Goal: Task Accomplishment & Management: Manage account settings

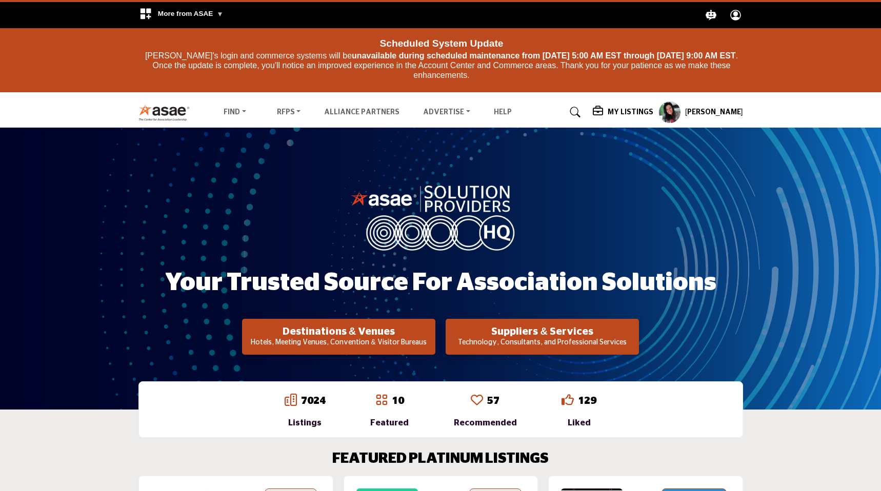
click at [681, 120] on profile-featured-9d57d186-dcdc-4fd1-8698-ebbedcf867ab "Show hide supplier dropdown" at bounding box center [669, 112] width 23 height 23
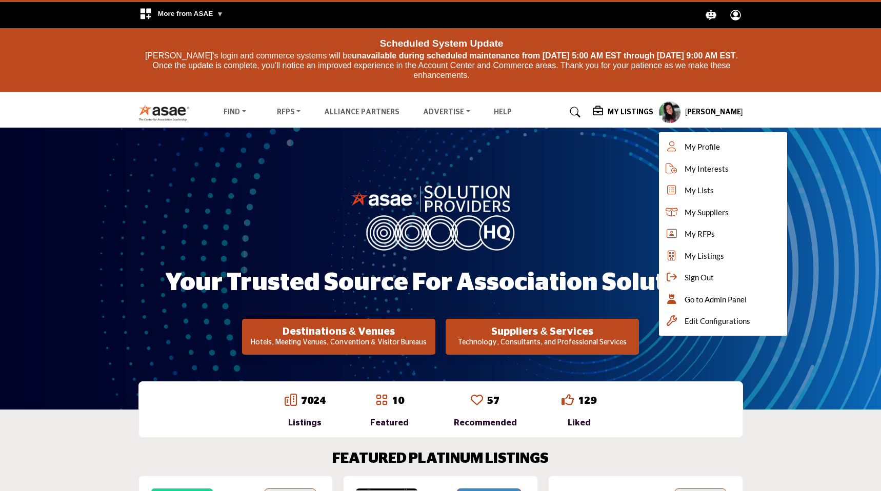
click at [635, 112] on h5 "My Listings" at bounding box center [631, 112] width 46 height 9
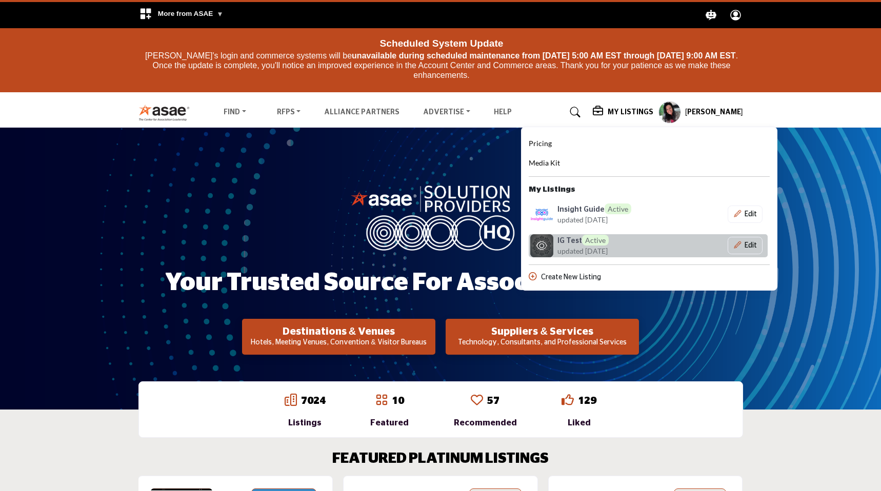
click at [641, 239] on div "IG Test Active updated 1 month ago" at bounding box center [604, 246] width 95 height 22
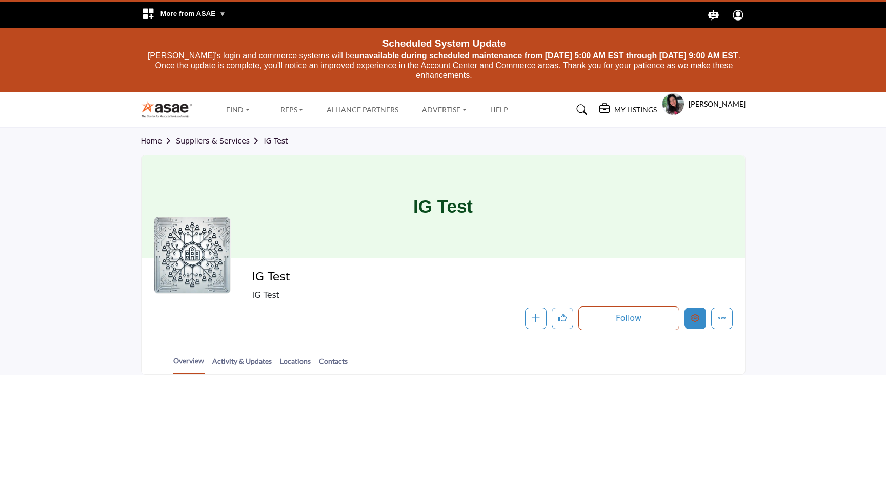
click at [692, 314] on icon "Edit company" at bounding box center [695, 318] width 8 height 8
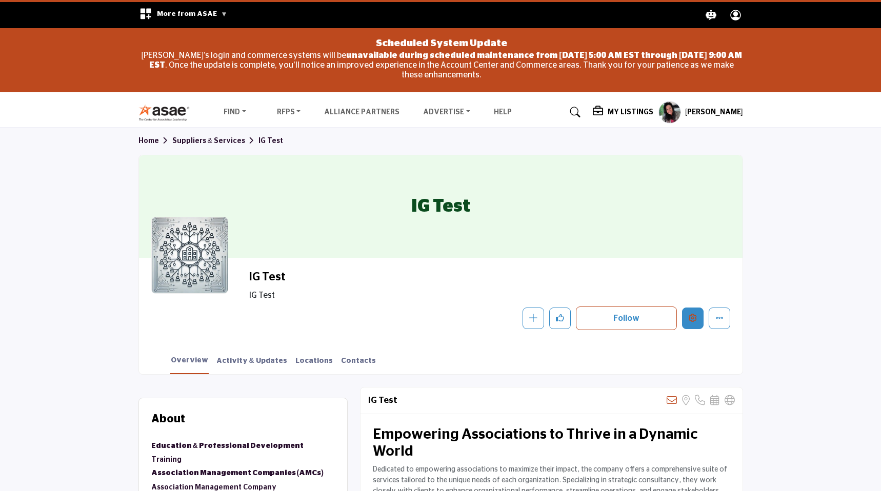
click at [689, 314] on icon "Edit company" at bounding box center [693, 318] width 8 height 8
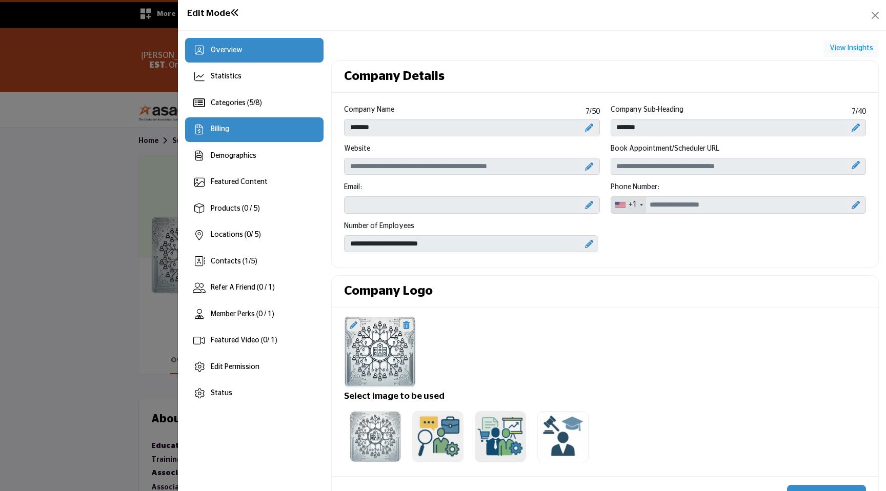
click at [262, 129] on div "Billing" at bounding box center [254, 129] width 139 height 25
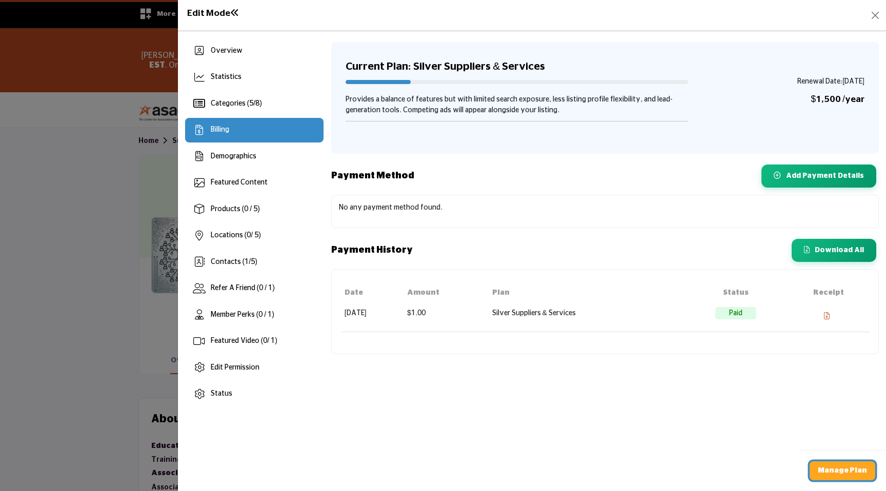
click at [824, 467] on b "Manage Plan" at bounding box center [842, 470] width 49 height 7
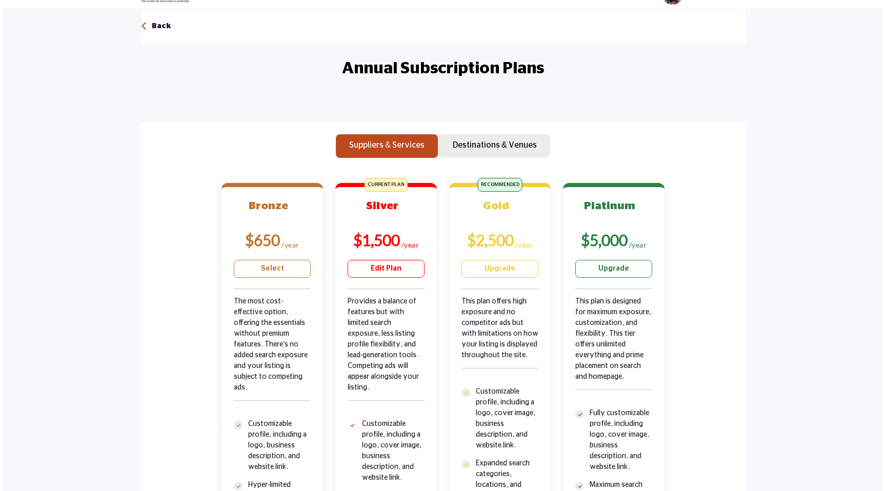
scroll to position [188, 0]
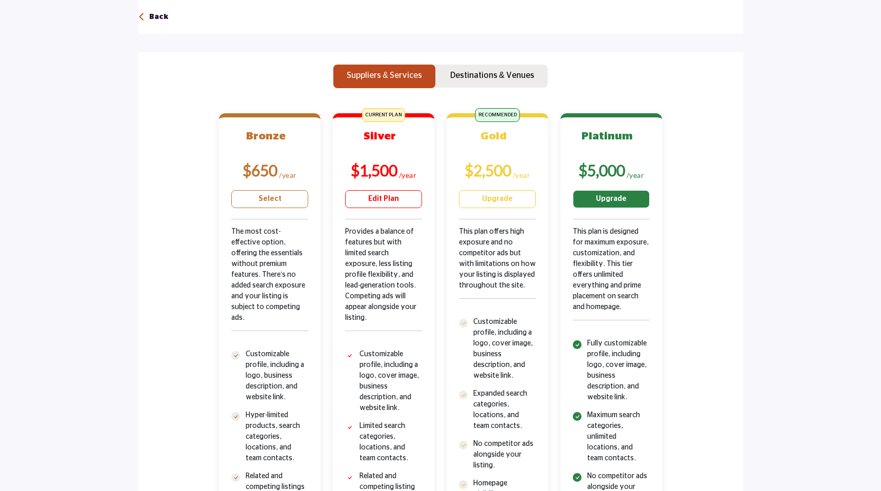
click at [606, 202] on link "Upgrade" at bounding box center [611, 199] width 77 height 18
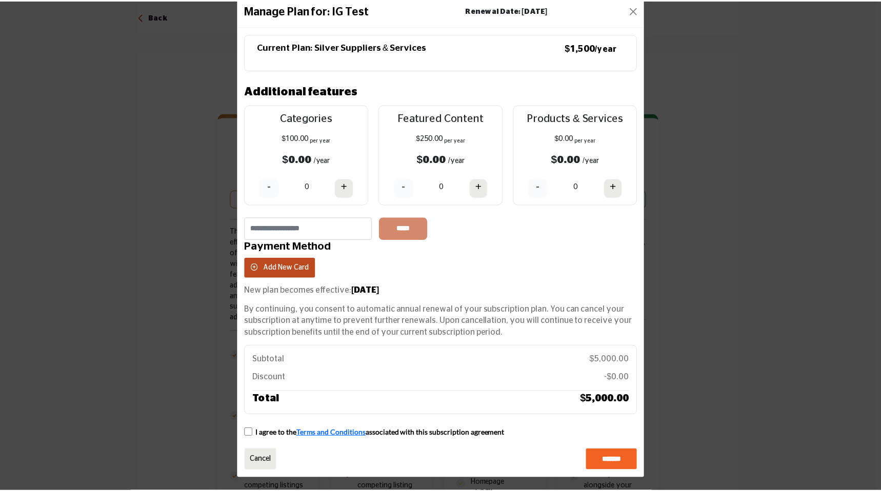
scroll to position [0, 0]
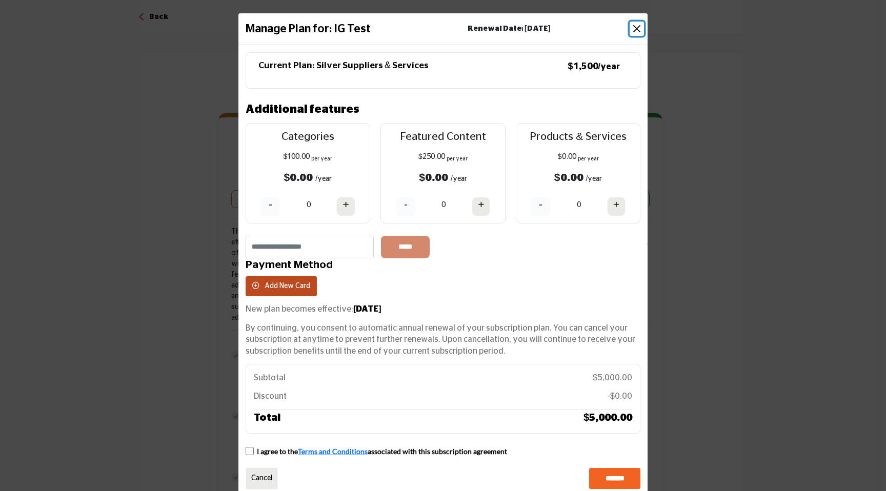
click at [631, 30] on button "Close" at bounding box center [637, 29] width 14 height 14
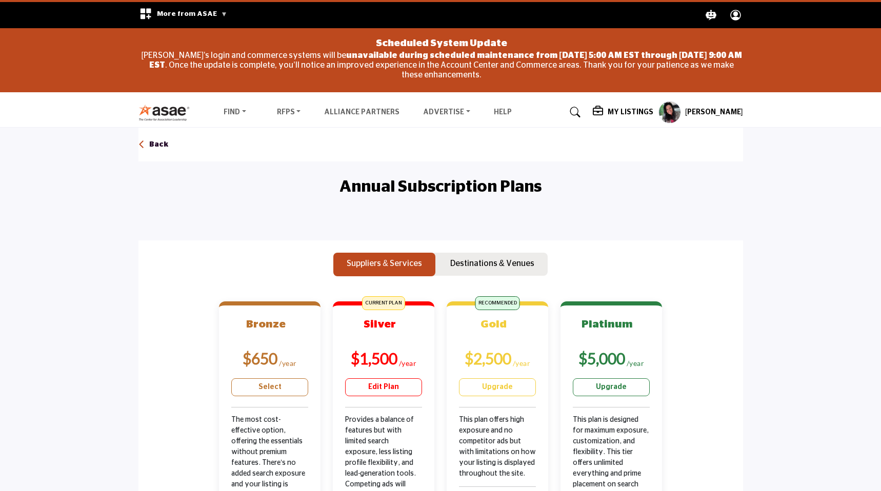
click at [745, 15] on div "Profile .asae-eb-user-icon { fill: #ffffff; stroke-width: 0px; } .asae-eb-user-…" at bounding box center [735, 15] width 25 height 26
click at [681, 109] on profile-featured-9d57d186-dcdc-4fd1-8698-ebbedcf867ab "Show hide supplier dropdown" at bounding box center [669, 112] width 23 height 23
click at [681, 116] on profile-featured-9d57d186-dcdc-4fd1-8698-ebbedcf867ab "Show hide supplier dropdown" at bounding box center [669, 112] width 23 height 23
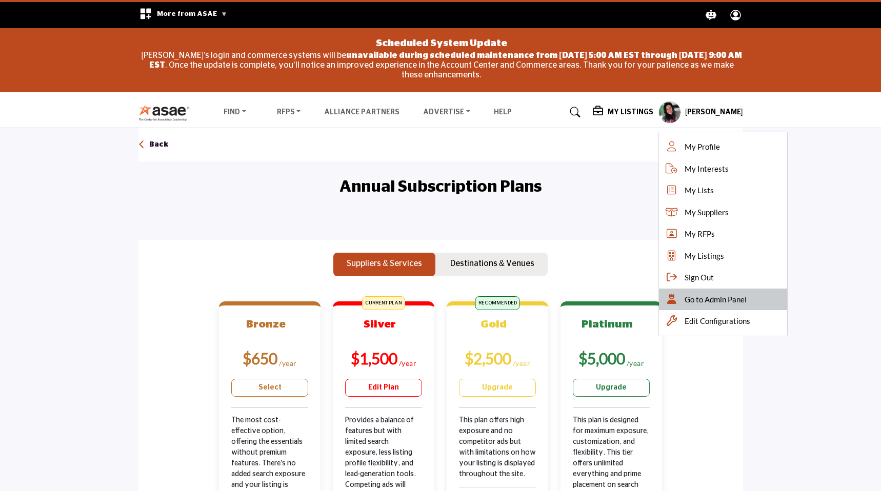
click at [679, 290] on div "Go to Admin Panel" at bounding box center [723, 300] width 128 height 22
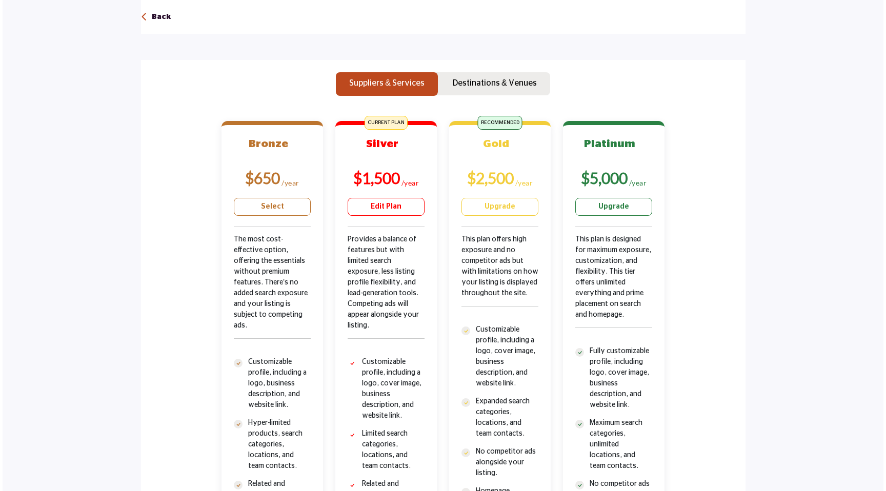
scroll to position [288, 0]
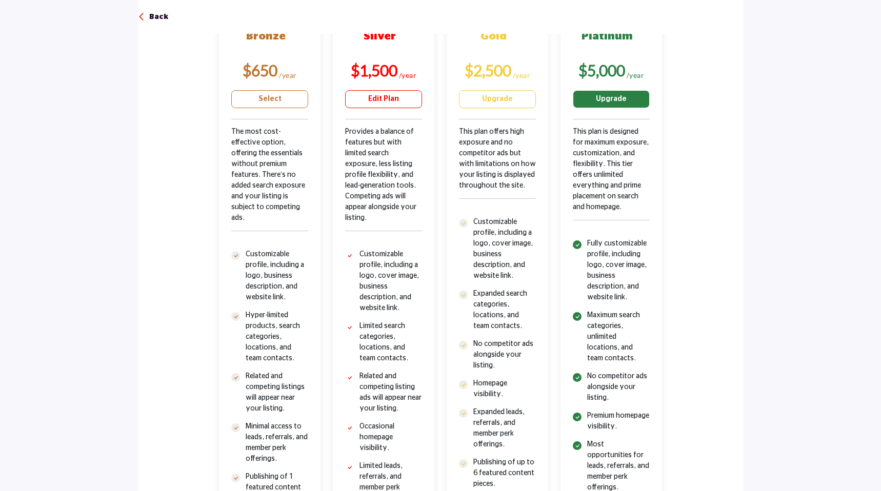
click at [615, 103] on link "Upgrade" at bounding box center [611, 99] width 77 height 18
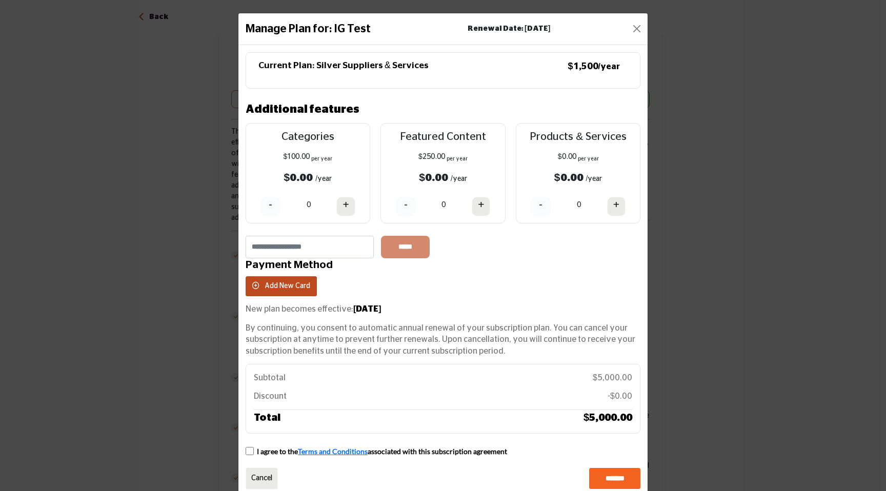
scroll to position [19, 0]
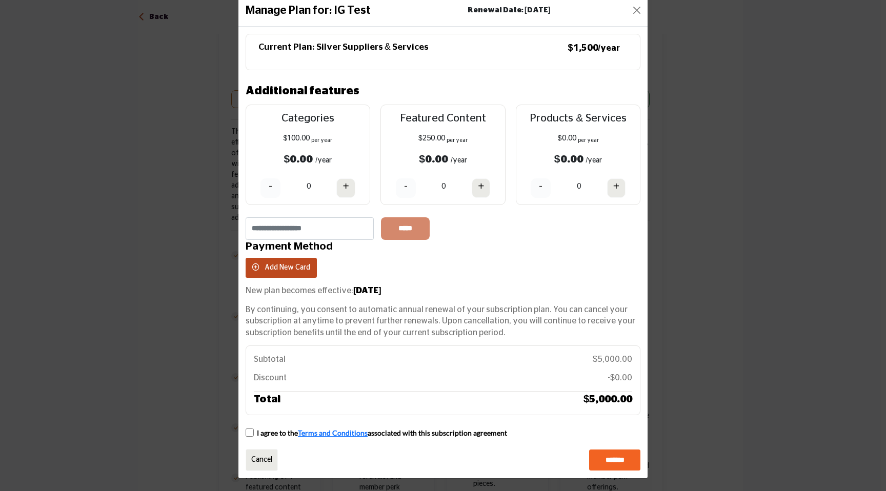
click at [246, 437] on div "I agree to the Terms and Conditions associated with this subscription agreement" at bounding box center [376, 433] width 261 height 11
click at [303, 265] on span "Add New Card" at bounding box center [288, 267] width 46 height 7
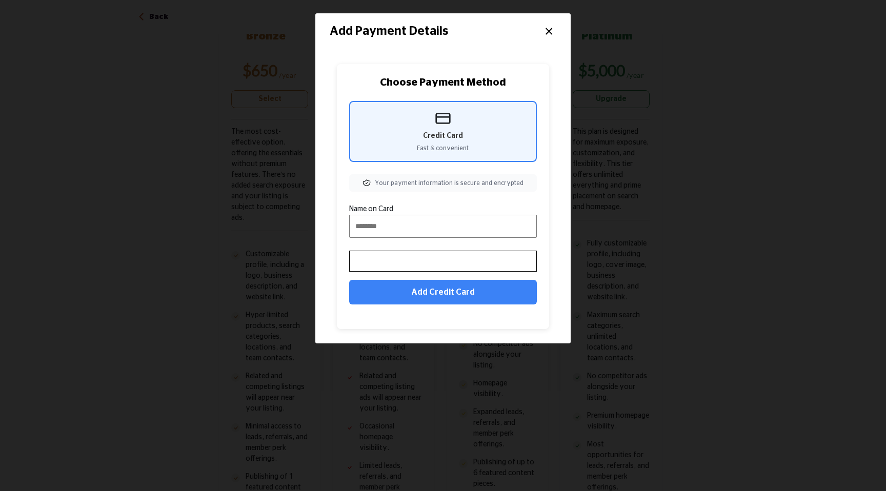
click at [548, 36] on button "×" at bounding box center [548, 30] width 15 height 19
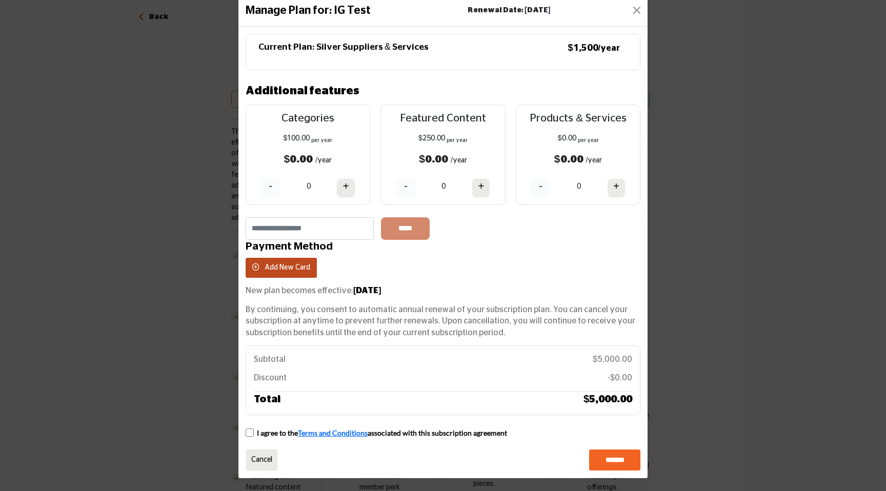
scroll to position [0, 0]
